Goal: Information Seeking & Learning: Learn about a topic

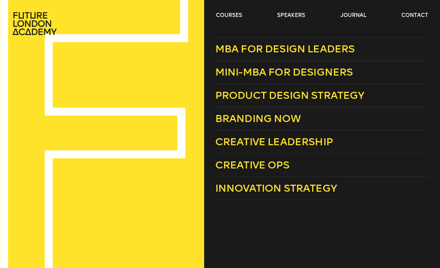
click at [236, 110] on link "Branding Now" at bounding box center [322, 118] width 214 height 23
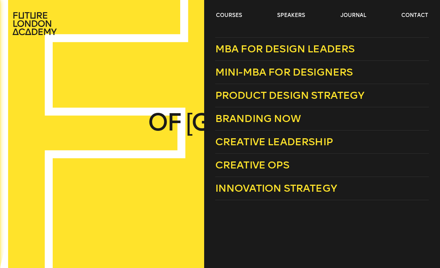
click at [354, 98] on span "Product Design Strategy" at bounding box center [289, 95] width 149 height 12
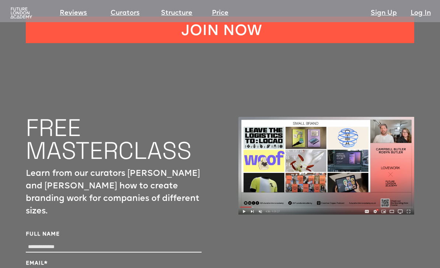
scroll to position [2437, 0]
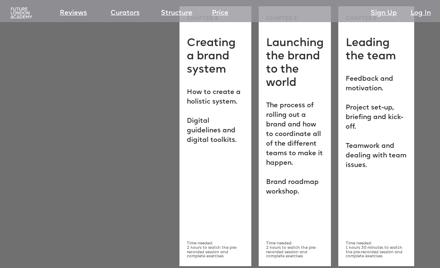
click at [177, 17] on link "Structure" at bounding box center [176, 13] width 31 height 10
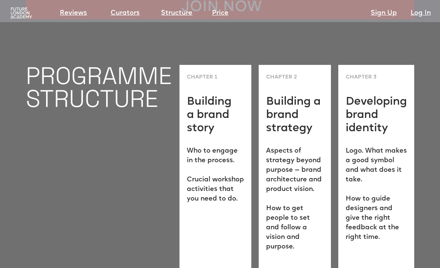
scroll to position [1808, 0]
click at [412, 225] on div "CHAPTER 3 Developing brand identity Logo. What makes a good symbol and what doe…" at bounding box center [377, 193] width 76 height 256
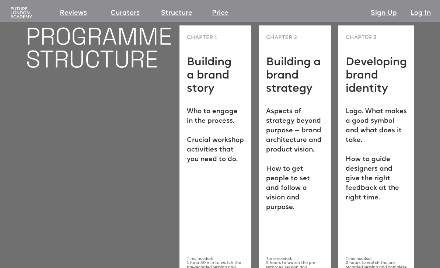
click at [220, 15] on link "Price" at bounding box center [220, 13] width 17 height 10
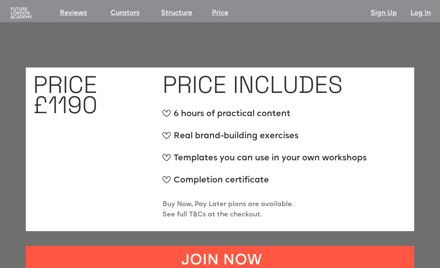
scroll to position [2795, 0]
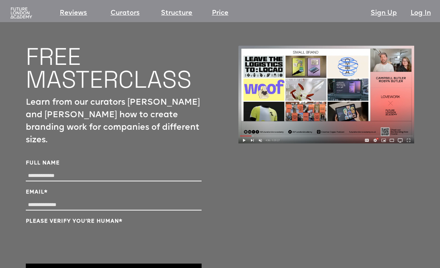
scroll to position [2438, 0]
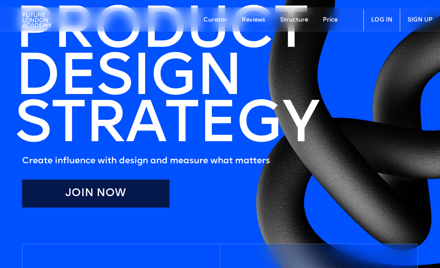
scroll to position [39, 0]
